Goal: Information Seeking & Learning: Learn about a topic

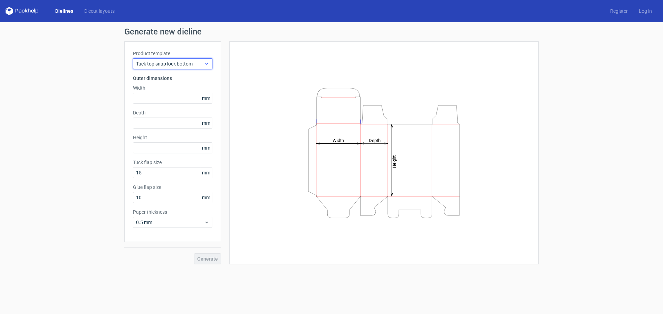
click at [194, 68] on div "Tuck top snap lock bottom" at bounding box center [172, 63] width 79 height 11
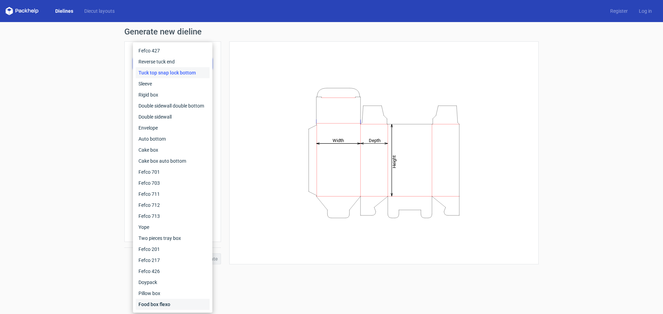
click at [173, 306] on div "Food box flexo" at bounding box center [173, 304] width 74 height 11
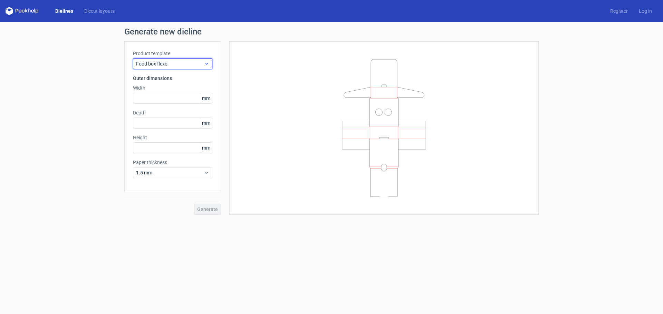
click at [175, 66] on span "Food box flexo" at bounding box center [170, 63] width 68 height 7
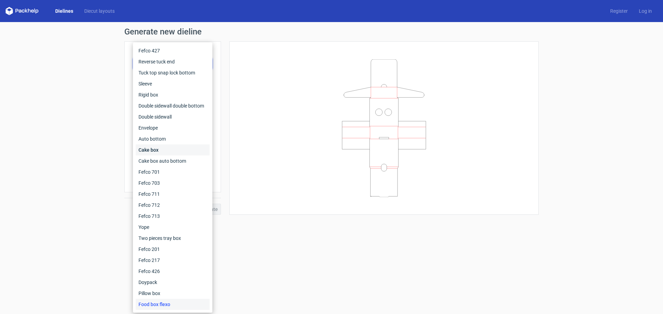
click at [169, 147] on div "Cake box" at bounding box center [173, 150] width 74 height 11
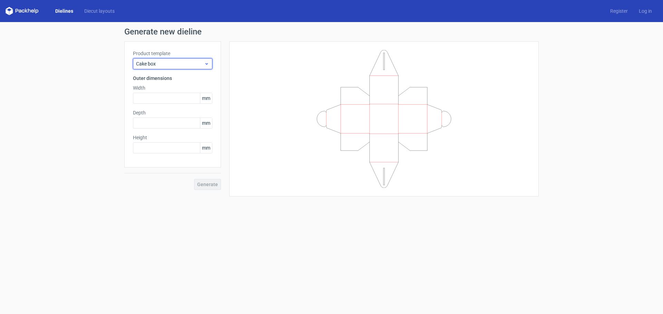
click at [202, 65] on span "Cake box" at bounding box center [170, 63] width 68 height 7
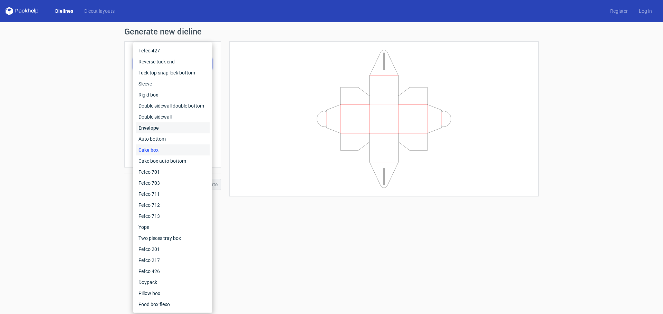
click at [169, 128] on div "Envelope" at bounding box center [173, 128] width 74 height 11
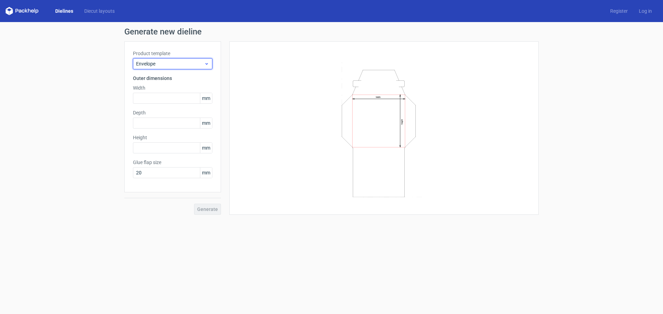
click at [200, 65] on span "Envelope" at bounding box center [170, 63] width 68 height 7
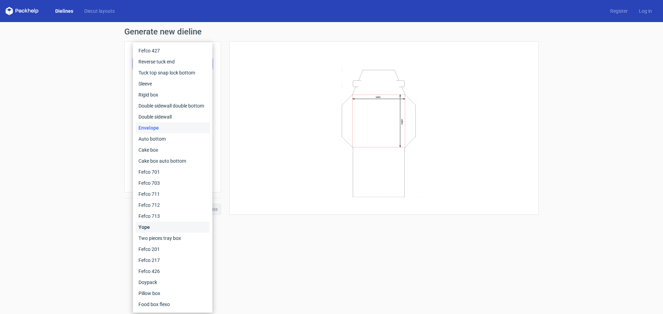
click at [156, 225] on div "Yope" at bounding box center [173, 227] width 74 height 11
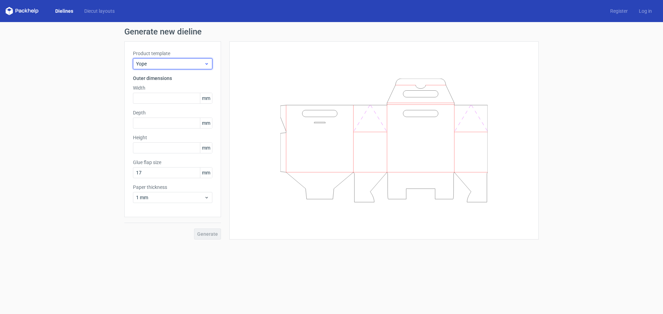
click at [208, 65] on icon at bounding box center [206, 64] width 5 height 6
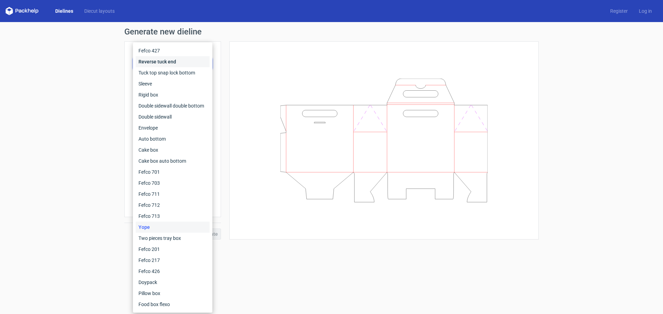
click at [188, 58] on div "Reverse tuck end" at bounding box center [173, 61] width 74 height 11
